Goal: Navigation & Orientation: Find specific page/section

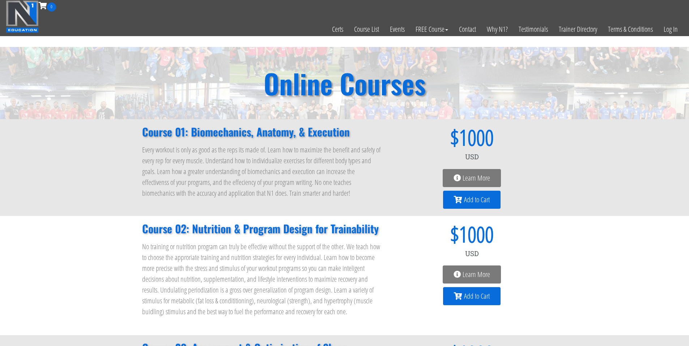
scroll to position [96, 0]
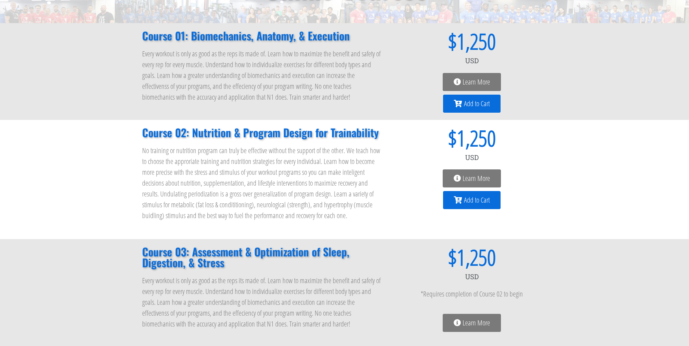
drag, startPoint x: 141, startPoint y: 132, endPoint x: 387, endPoint y: 125, distance: 246.4
click at [387, 125] on div "Course 02: Nutrition & Program Design for Trainability No training or nutrition…" at bounding box center [345, 179] width 412 height 119
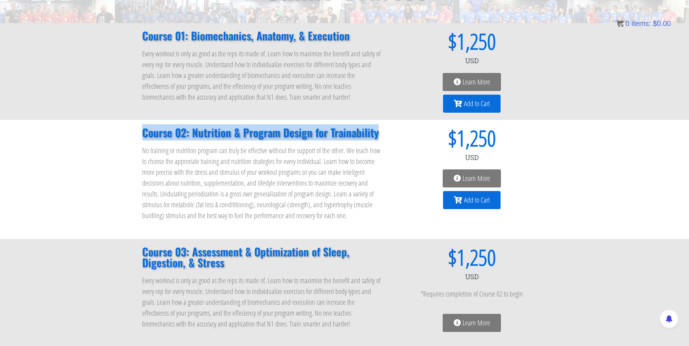
copy h2 "Course 02: Nutrition & Program Design for Trainability"
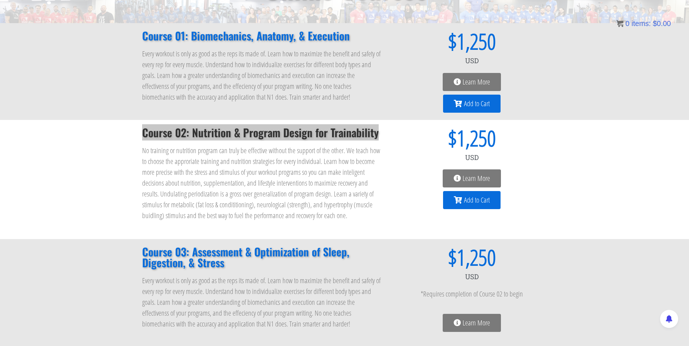
drag, startPoint x: 144, startPoint y: 133, endPoint x: 252, endPoint y: 2, distance: 170.0
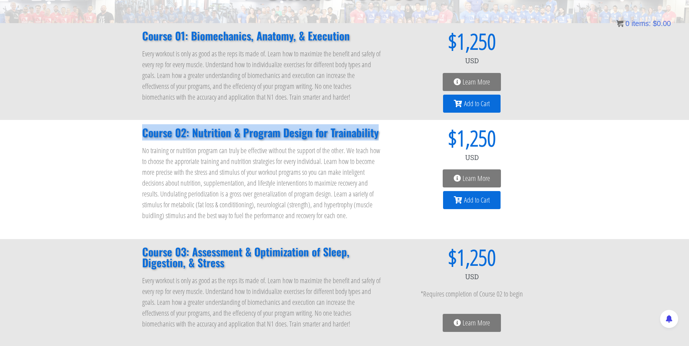
copy h2 "Course 02: Nutrition & Program Design for Trainability"
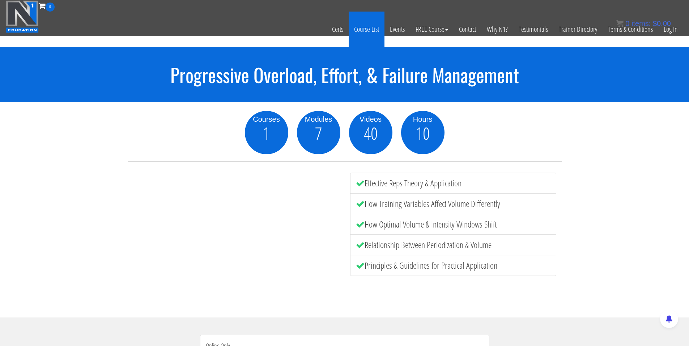
click at [363, 26] on link "Course List" at bounding box center [367, 29] width 36 height 35
